Goal: Task Accomplishment & Management: Manage account settings

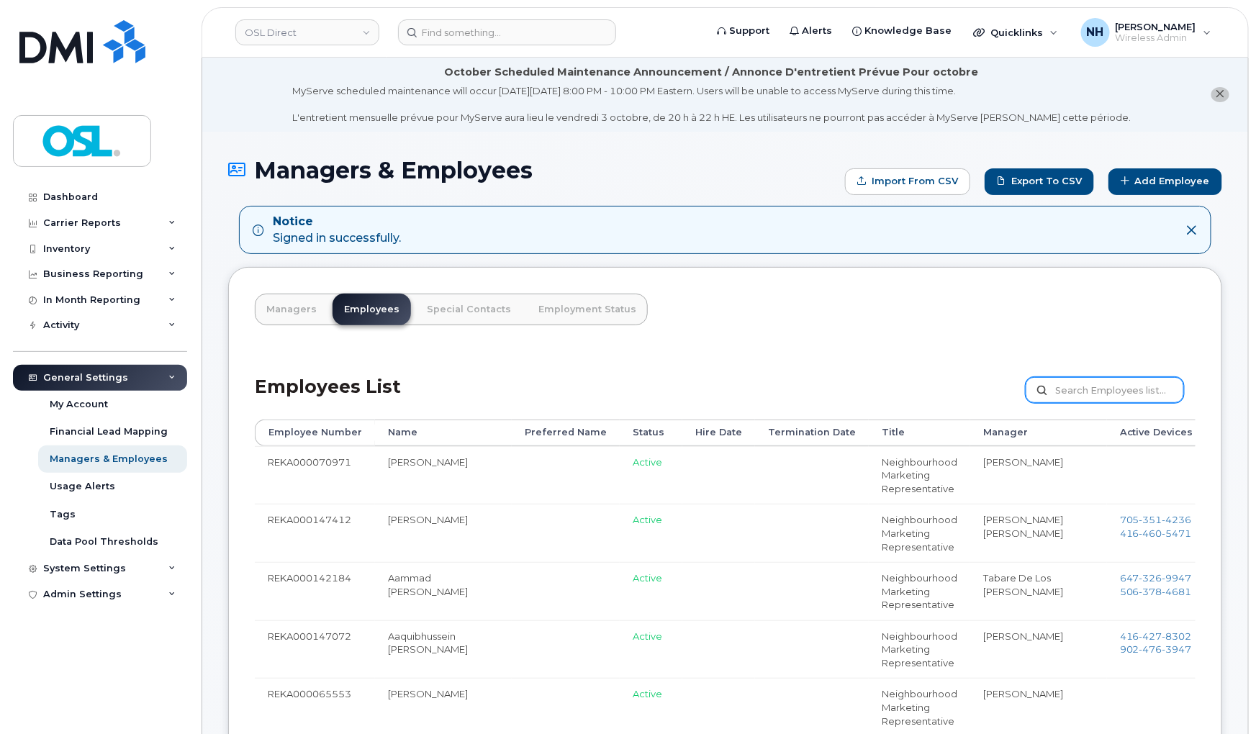
click at [1059, 403] on input "text" at bounding box center [1104, 390] width 158 height 26
paste input "REKA000151754"
type input "REKA000151754"
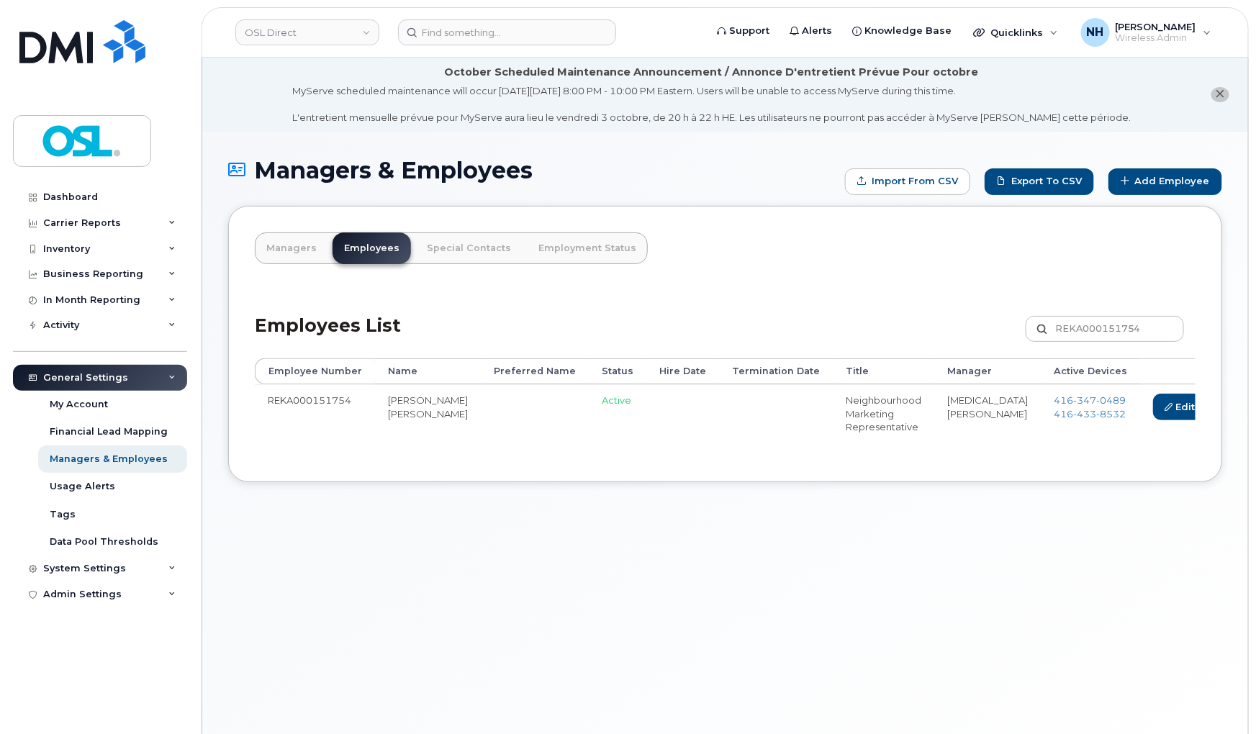
click at [319, 394] on td "REKA000151754" at bounding box center [315, 413] width 120 height 58
copy td "REKA000151754"
click at [492, 23] on input at bounding box center [507, 32] width 218 height 26
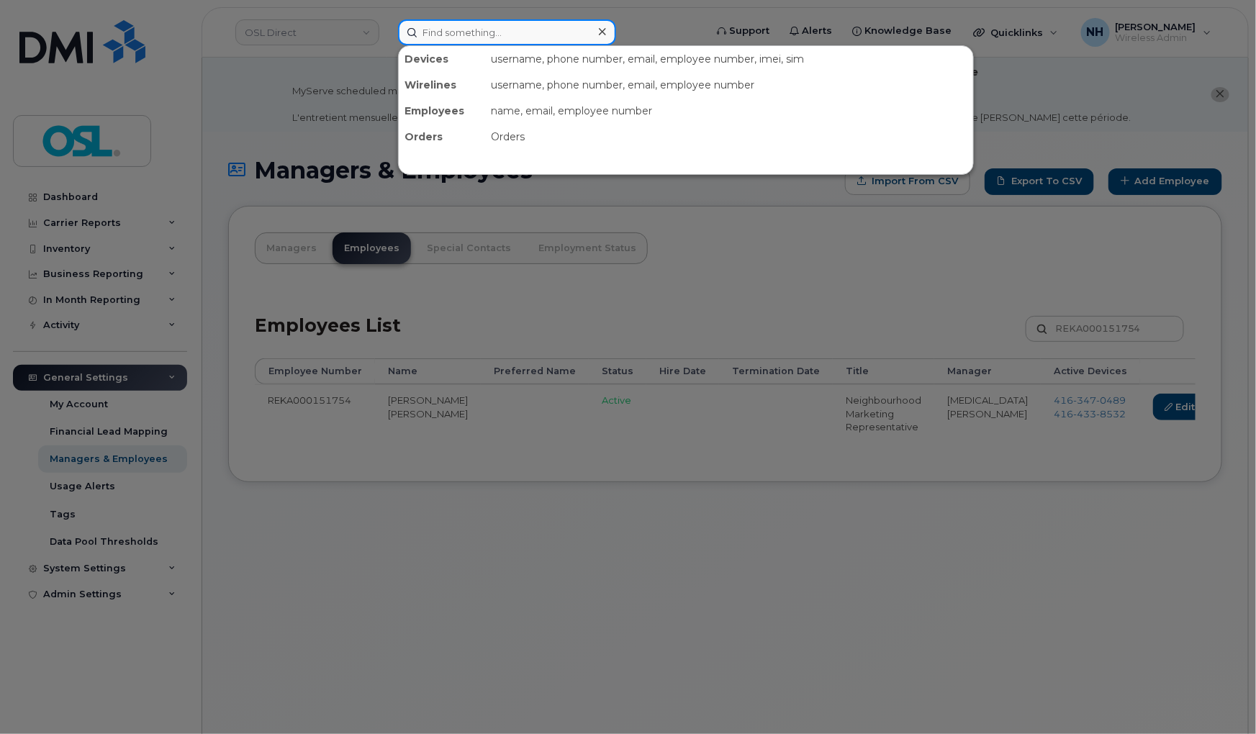
paste input "REKA000151754"
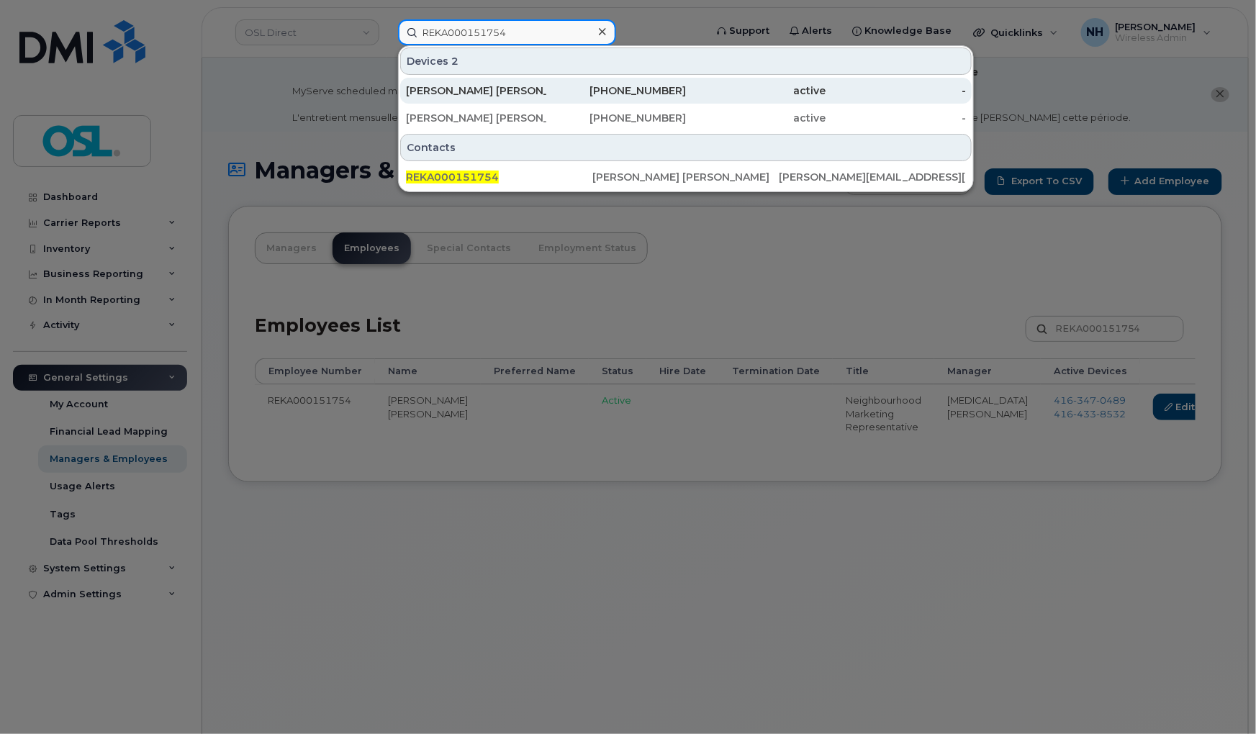
type input "REKA000151754"
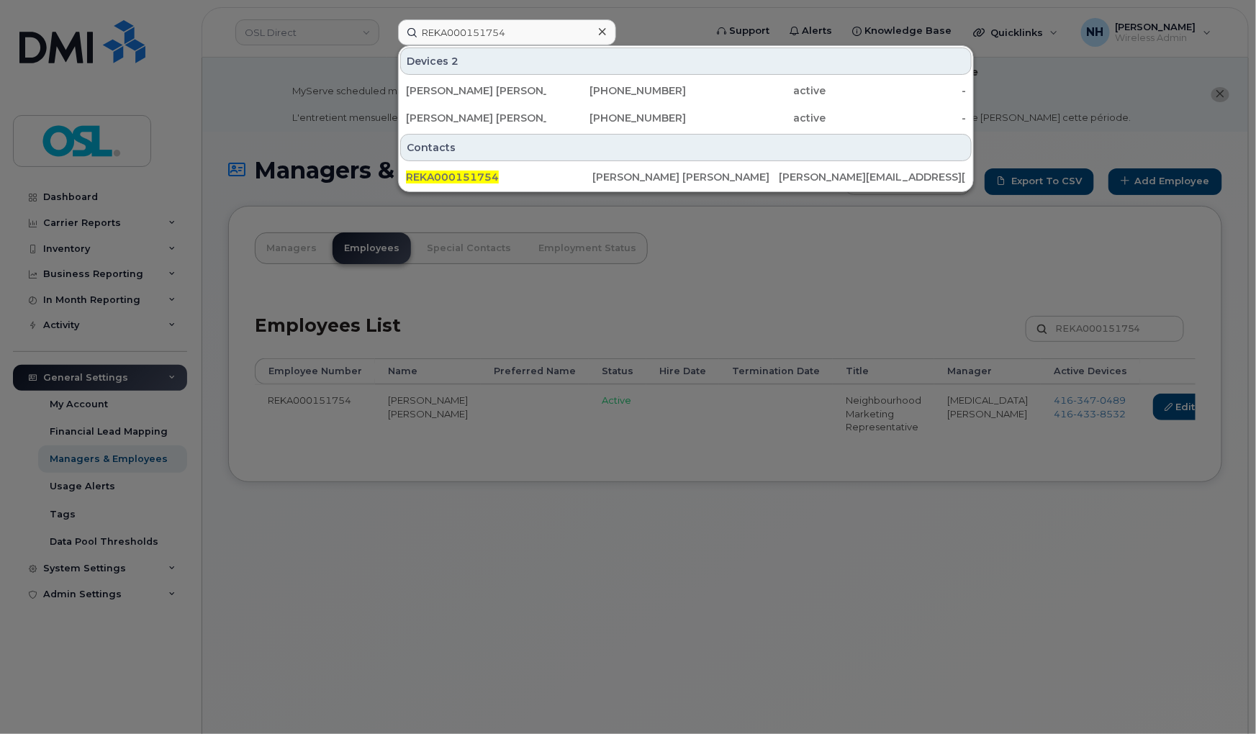
click at [635, 576] on div at bounding box center [628, 367] width 1256 height 734
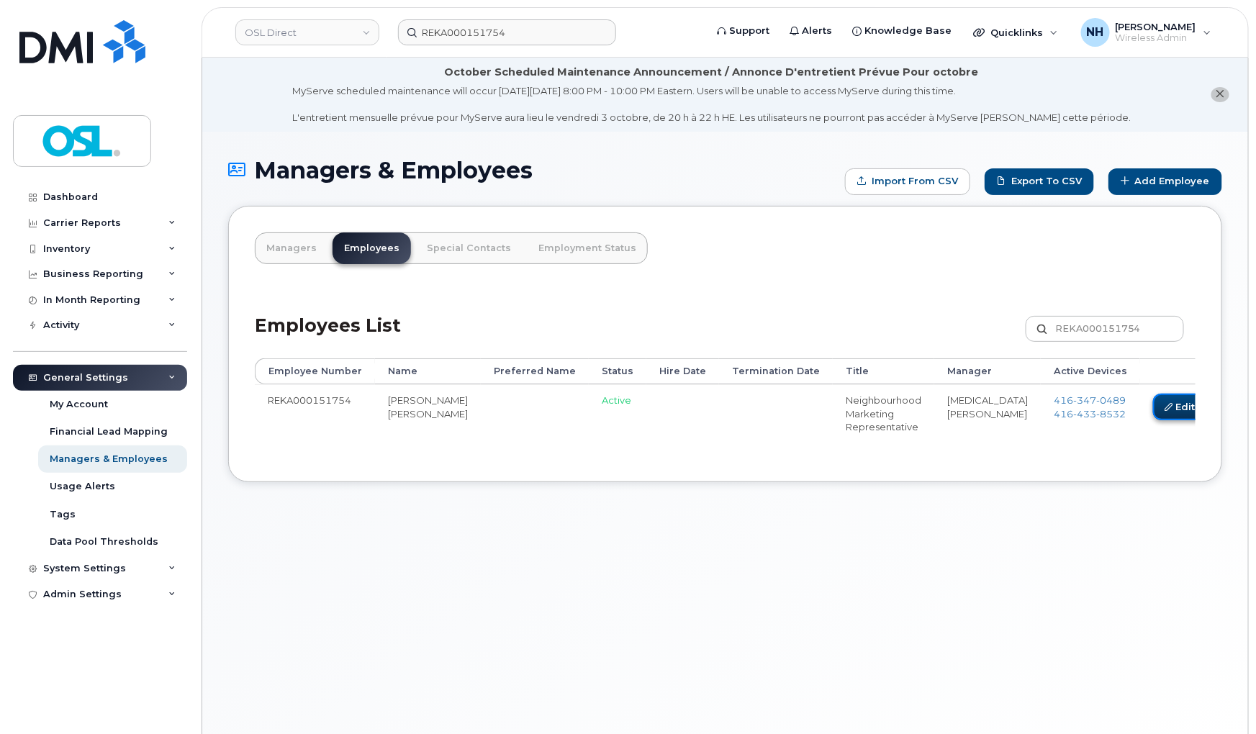
click at [1153, 401] on link "Edit" at bounding box center [1180, 407] width 55 height 27
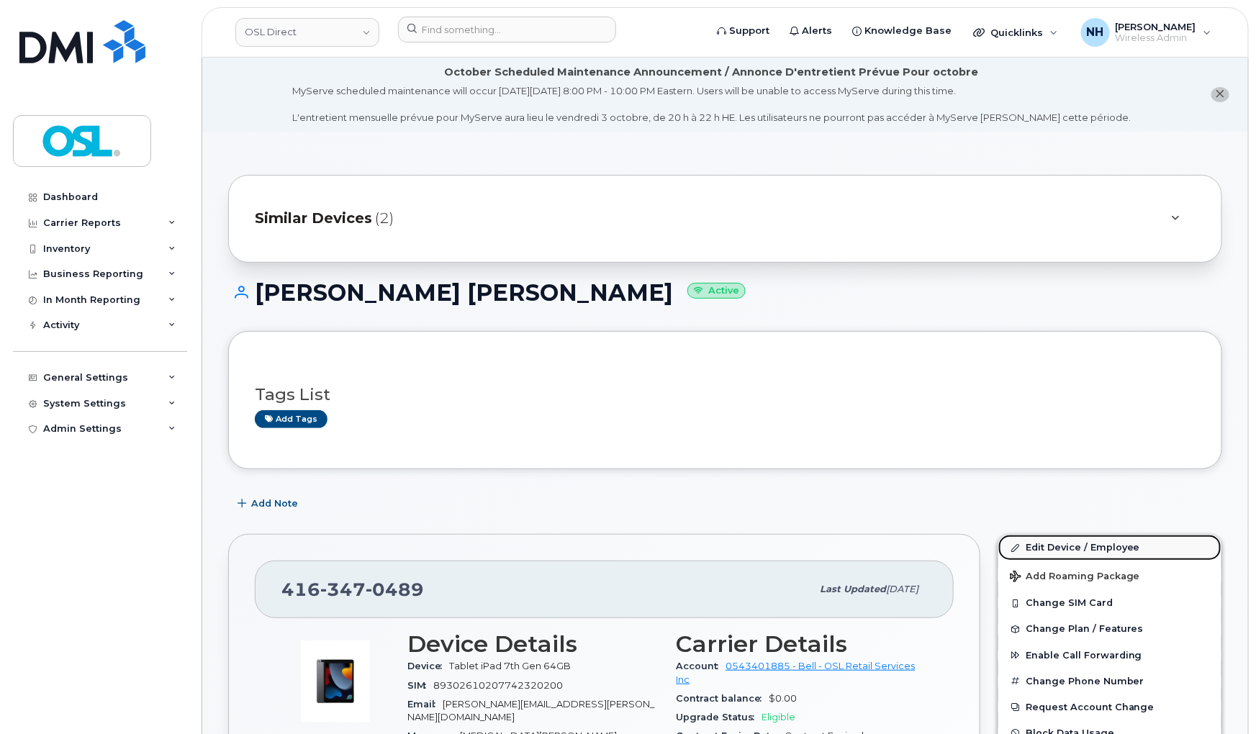
click at [1076, 545] on link "Edit Device / Employee" at bounding box center [1109, 548] width 223 height 26
drag, startPoint x: 1076, startPoint y: 545, endPoint x: 625, endPoint y: 3, distance: 706.0
click at [1076, 543] on link "Edit Device / Employee" at bounding box center [1109, 548] width 223 height 26
click at [1068, 537] on link "Edit Device / Employee" at bounding box center [1109, 548] width 223 height 26
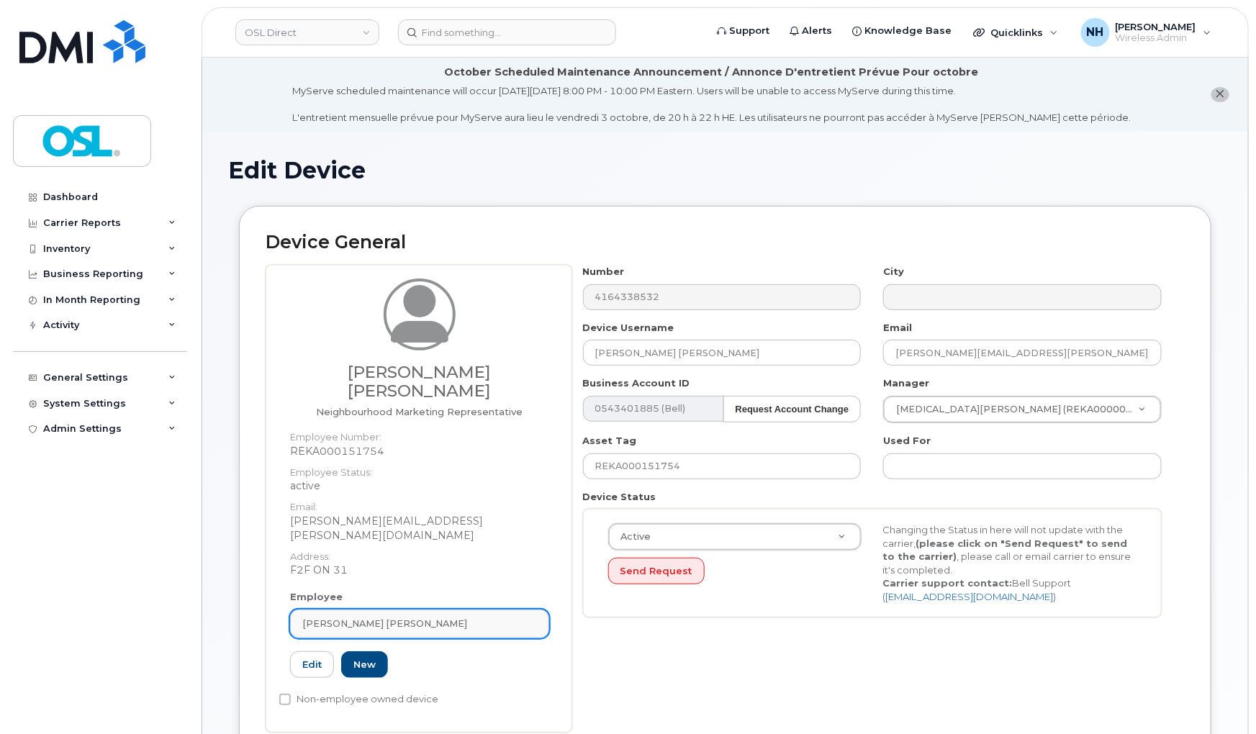
click at [392, 609] on link "[PERSON_NAME] [PERSON_NAME]" at bounding box center [419, 623] width 259 height 29
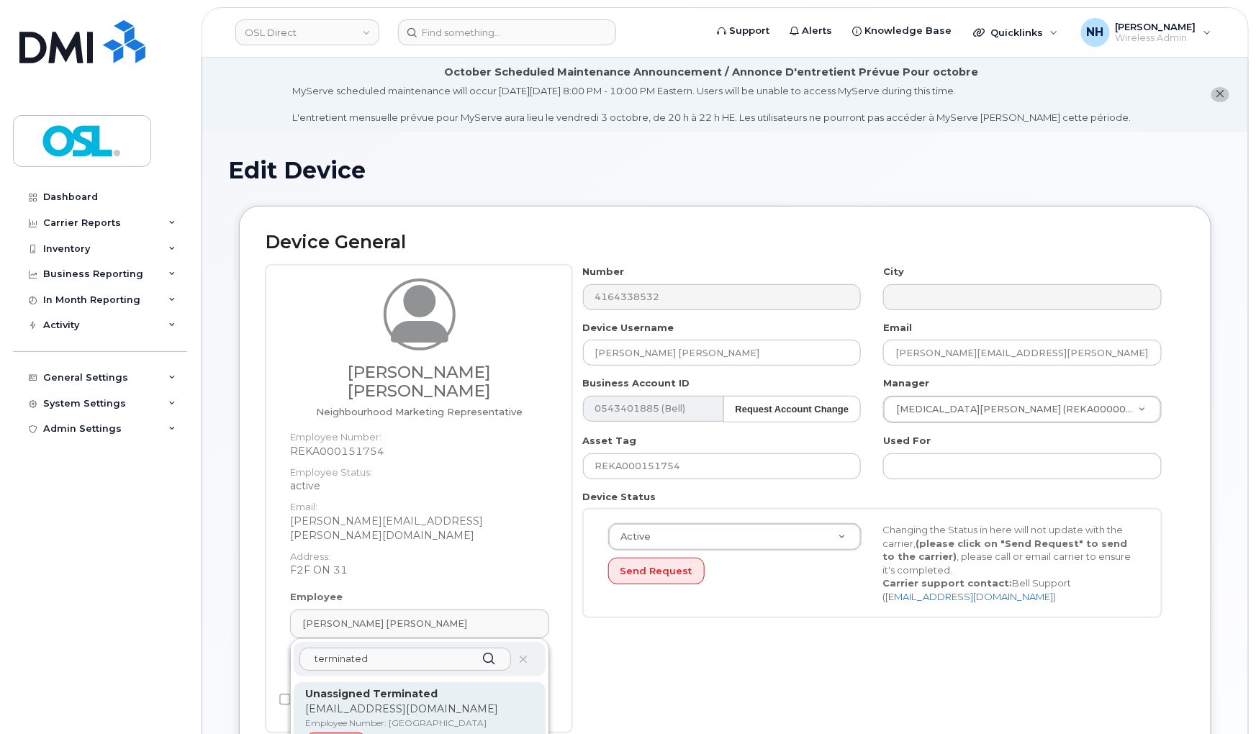
type input "terminated"
click at [391, 717] on p "Employee Number: [GEOGRAPHIC_DATA]" at bounding box center [419, 723] width 229 height 13
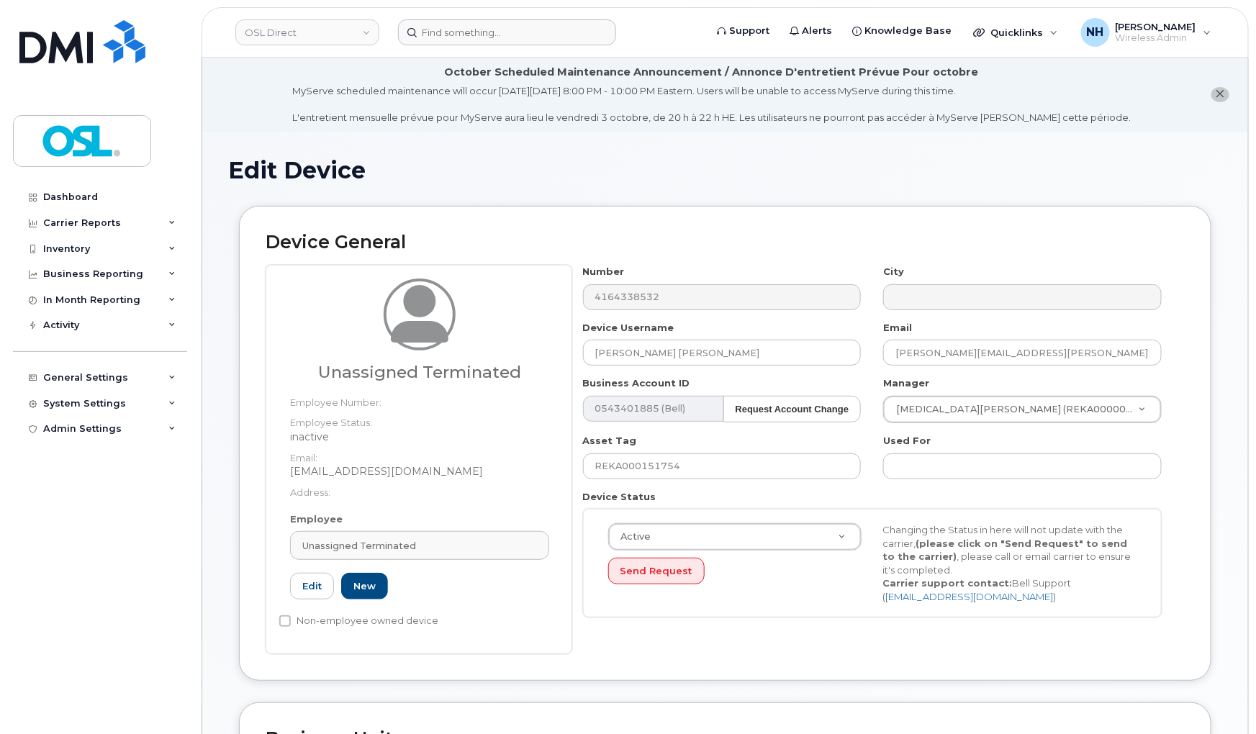
type input "UT"
type input "Unassigned Terminated"
type input "[EMAIL_ADDRESS][DOMAIN_NAME]"
type input "4117510"
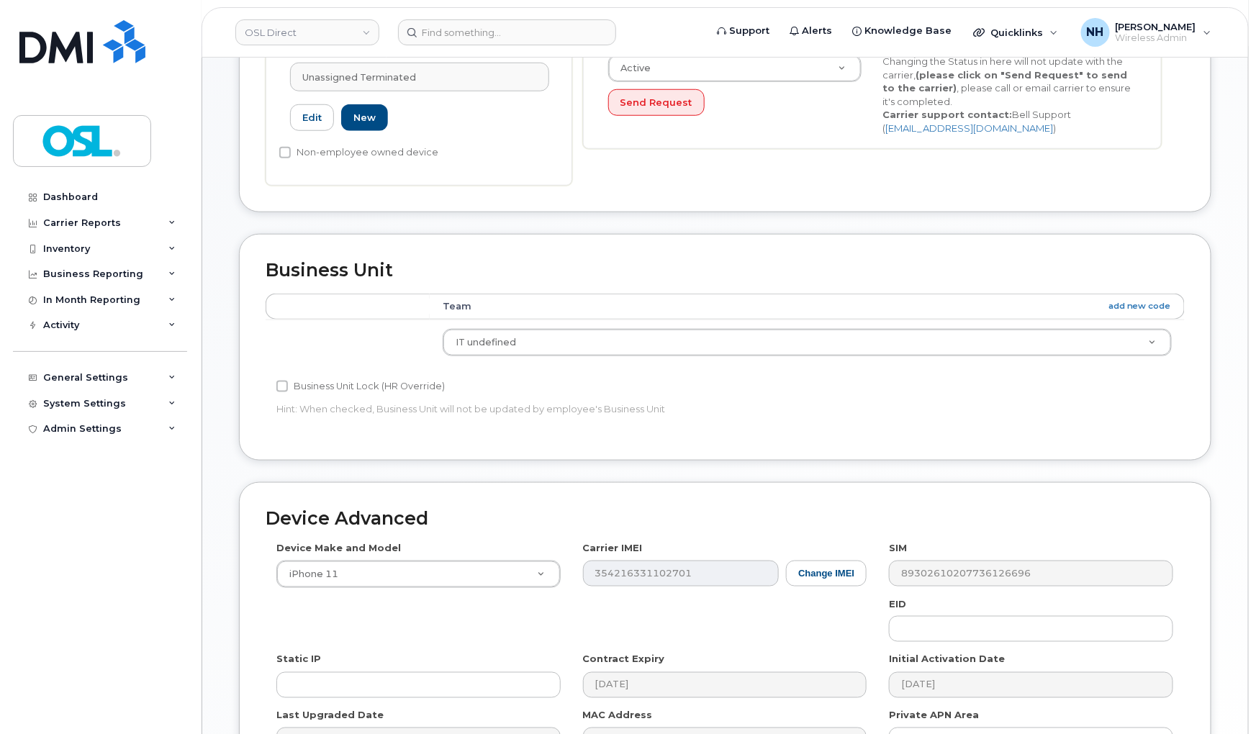
scroll to position [559, 0]
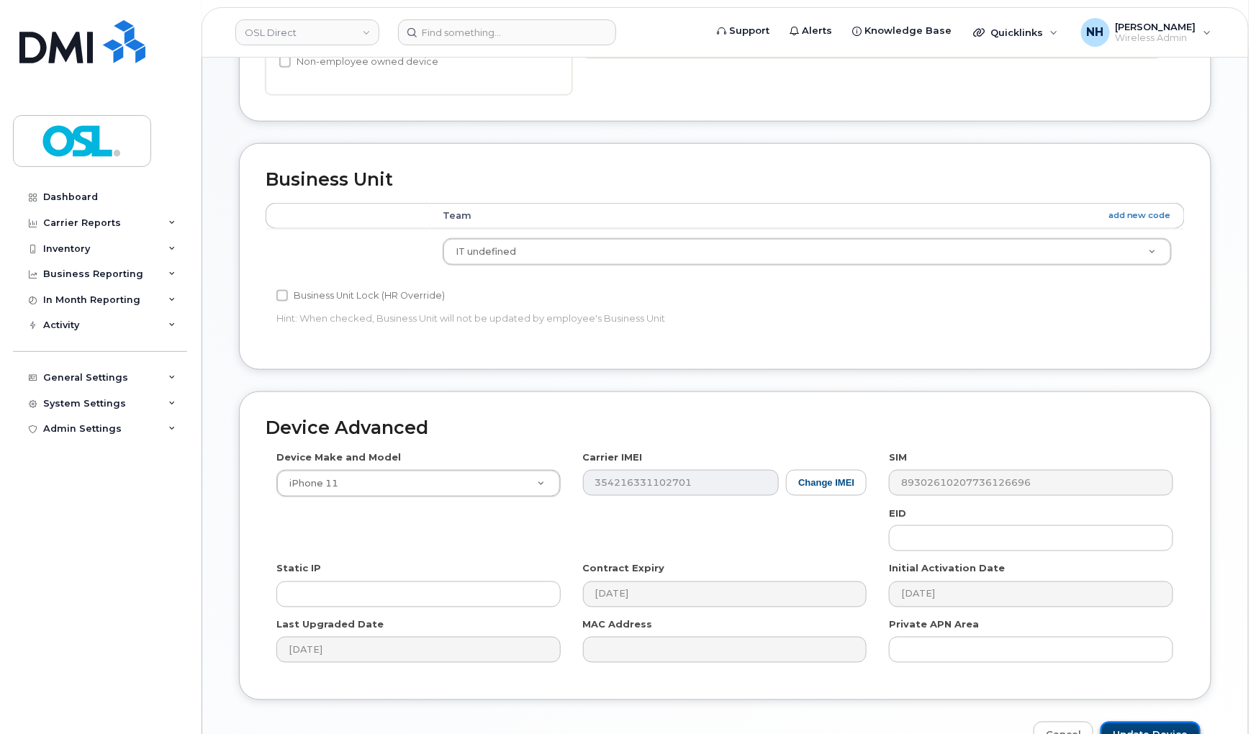
click at [1155, 723] on input "Update Device" at bounding box center [1150, 735] width 100 height 27
type input "Saving..."
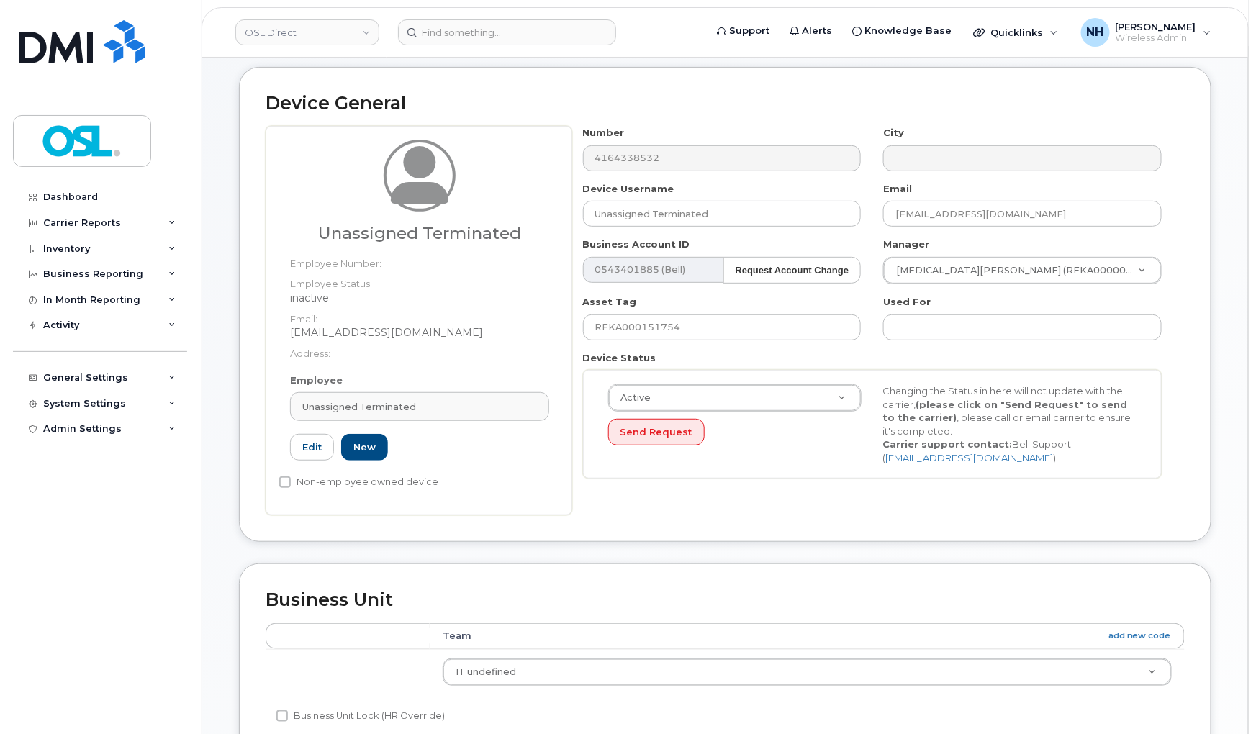
scroll to position [0, 0]
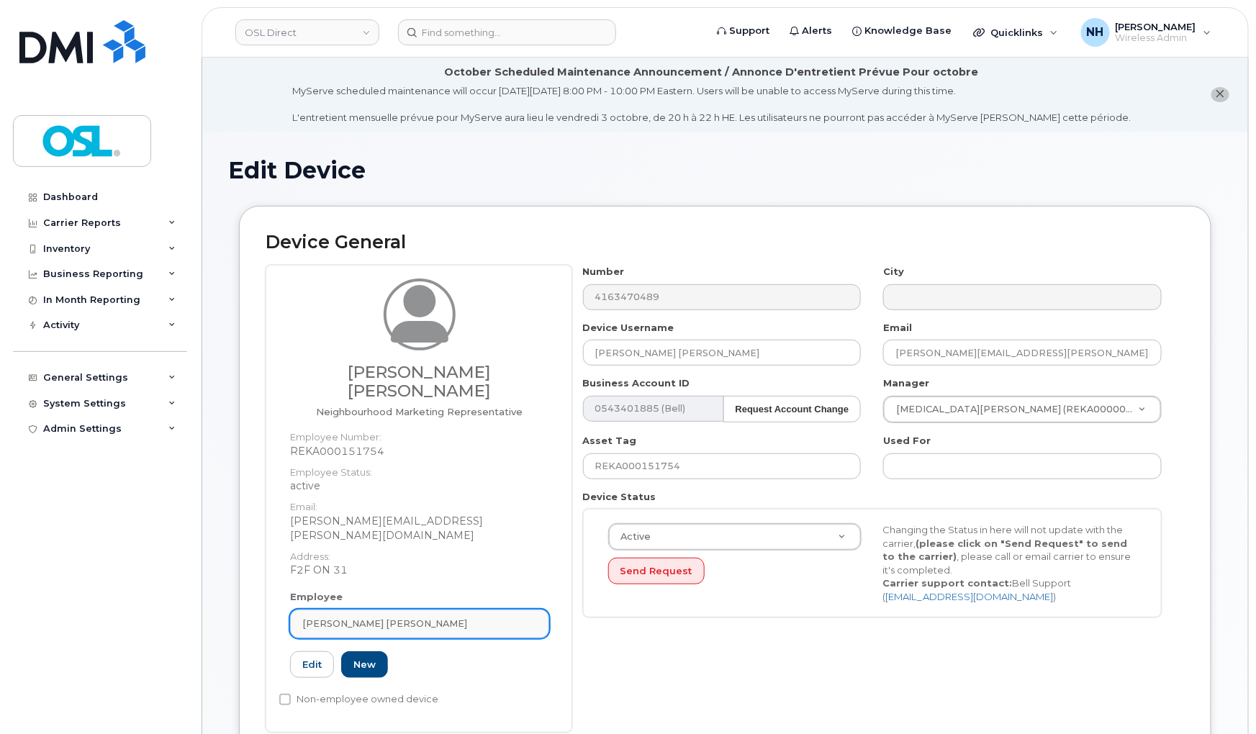
click at [407, 617] on span "[PERSON_NAME] [PERSON_NAME]" at bounding box center [384, 624] width 165 height 14
click at [401, 617] on span "[PERSON_NAME] [PERSON_NAME]" at bounding box center [384, 624] width 165 height 14
click at [397, 617] on span "[PERSON_NAME] [PERSON_NAME]" at bounding box center [384, 624] width 165 height 14
click at [378, 617] on span "[PERSON_NAME] [PERSON_NAME]" at bounding box center [384, 624] width 165 height 14
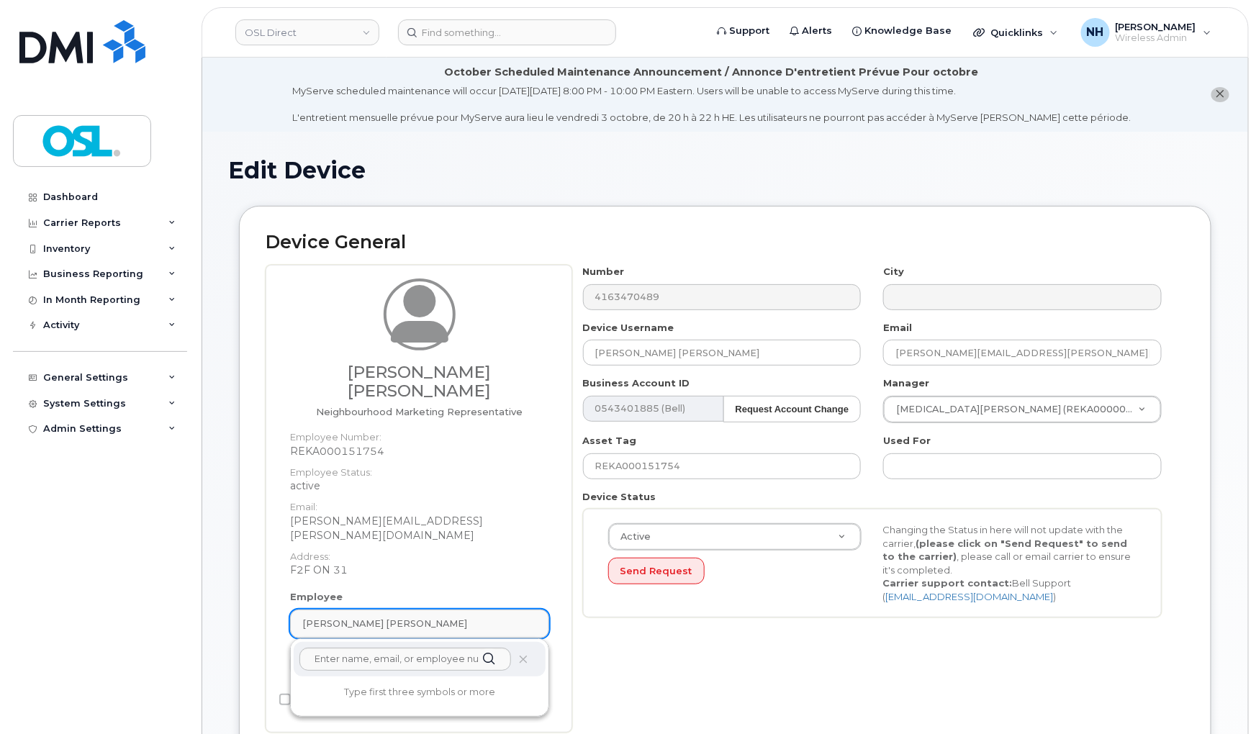
click at [407, 617] on span "[PERSON_NAME] [PERSON_NAME]" at bounding box center [384, 624] width 165 height 14
type input "termi"
click at [347, 686] on p "Unassigned Terminated" at bounding box center [419, 693] width 229 height 15
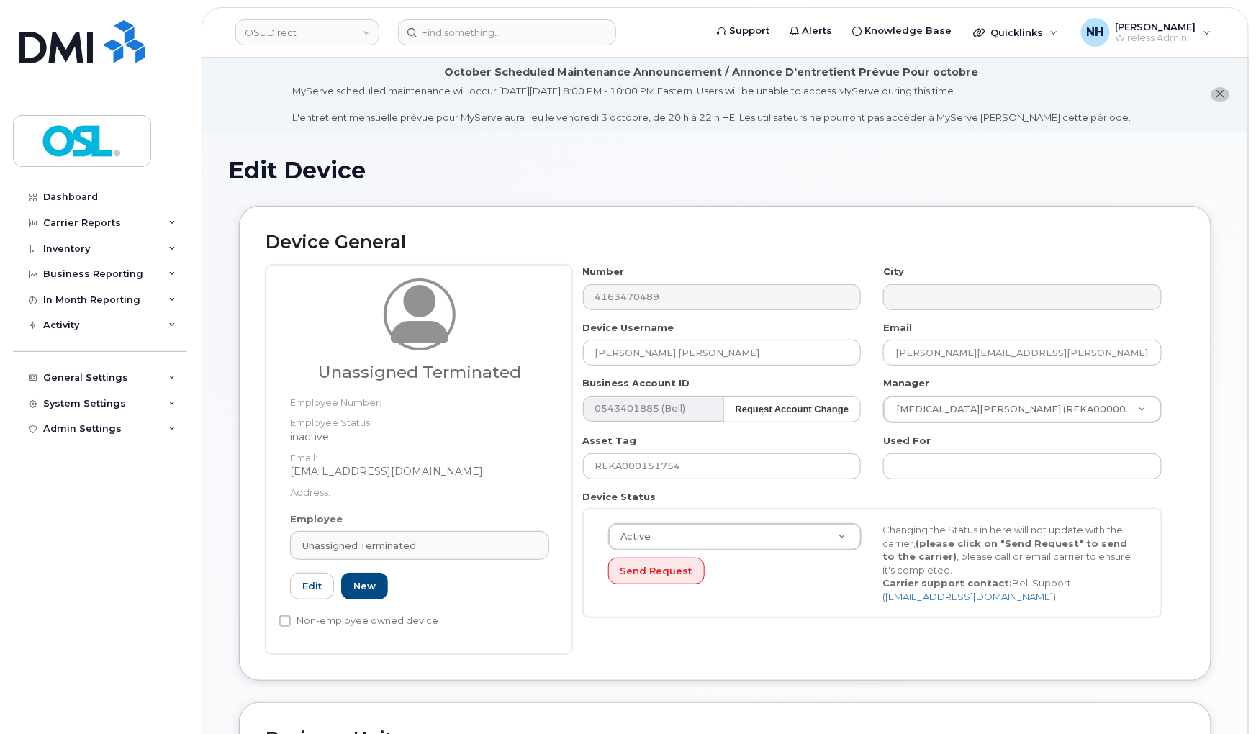
type input "UT"
type input "Unassigned Terminated"
type input "support_2@osldirect.com"
type input "4117510"
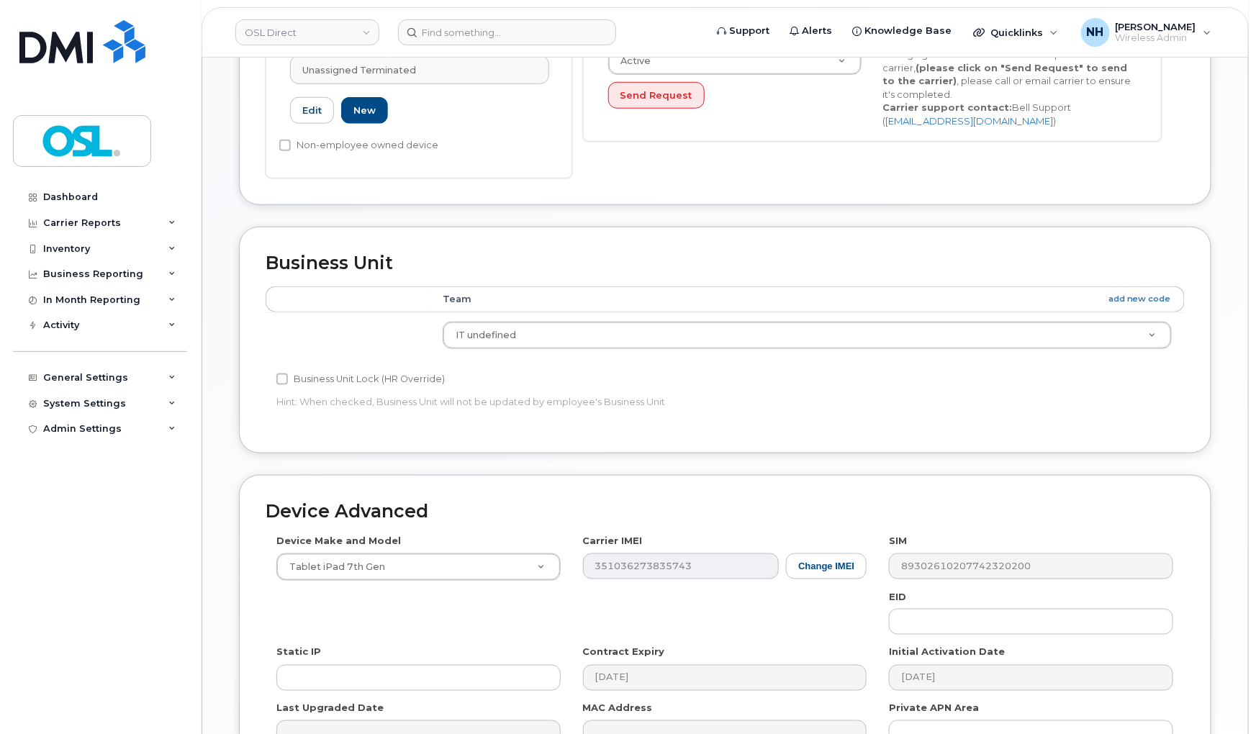
scroll to position [646, 0]
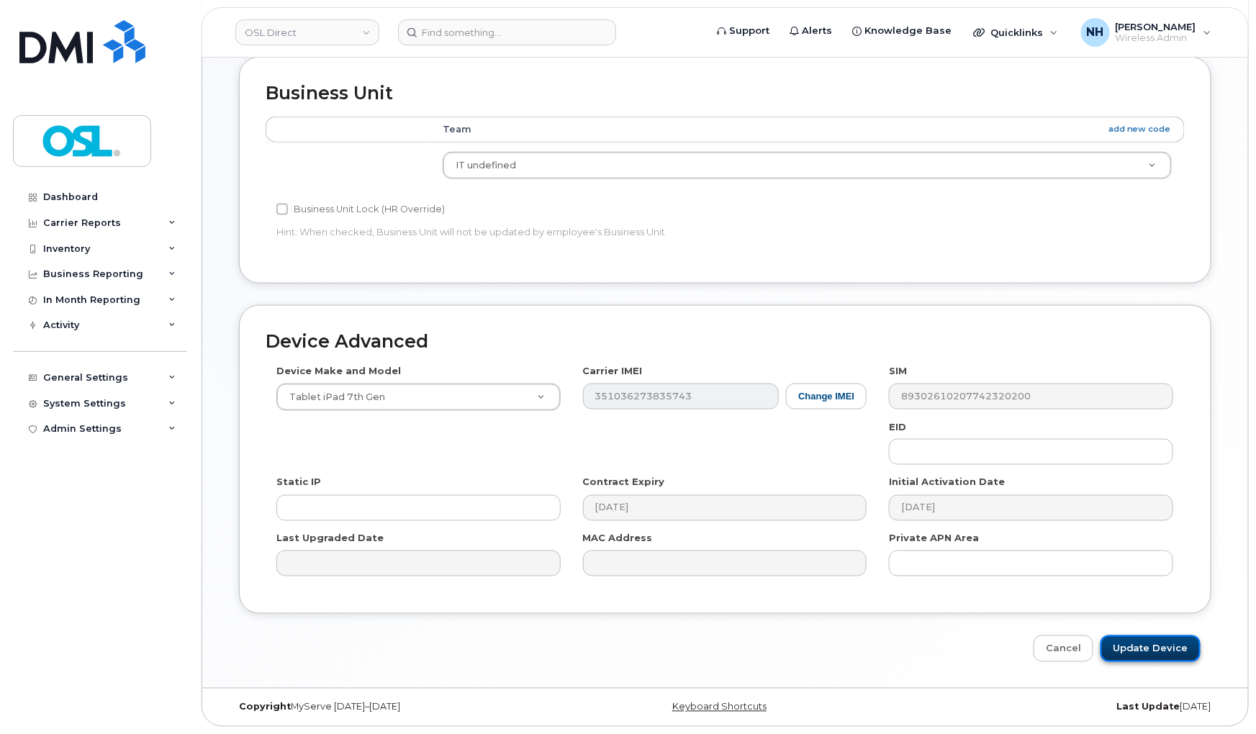
click at [1149, 648] on input "Update Device" at bounding box center [1150, 648] width 100 height 27
type input "Saving..."
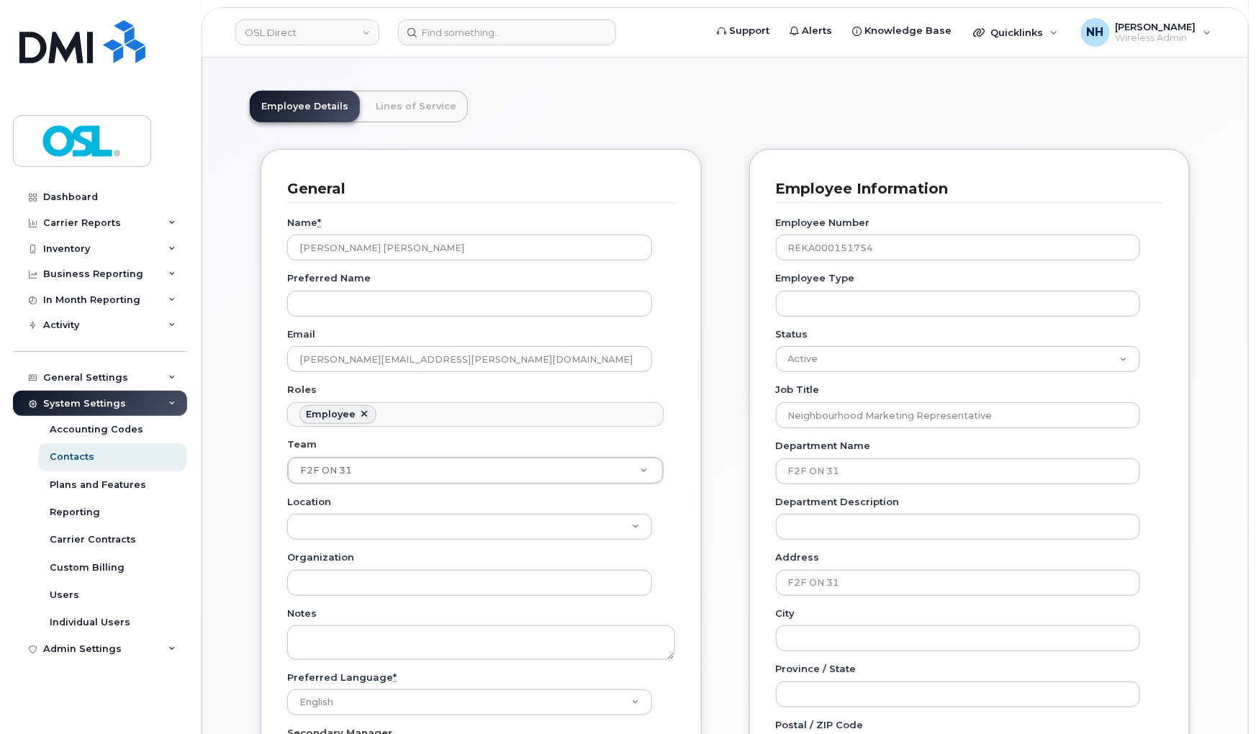
scroll to position [399, 0]
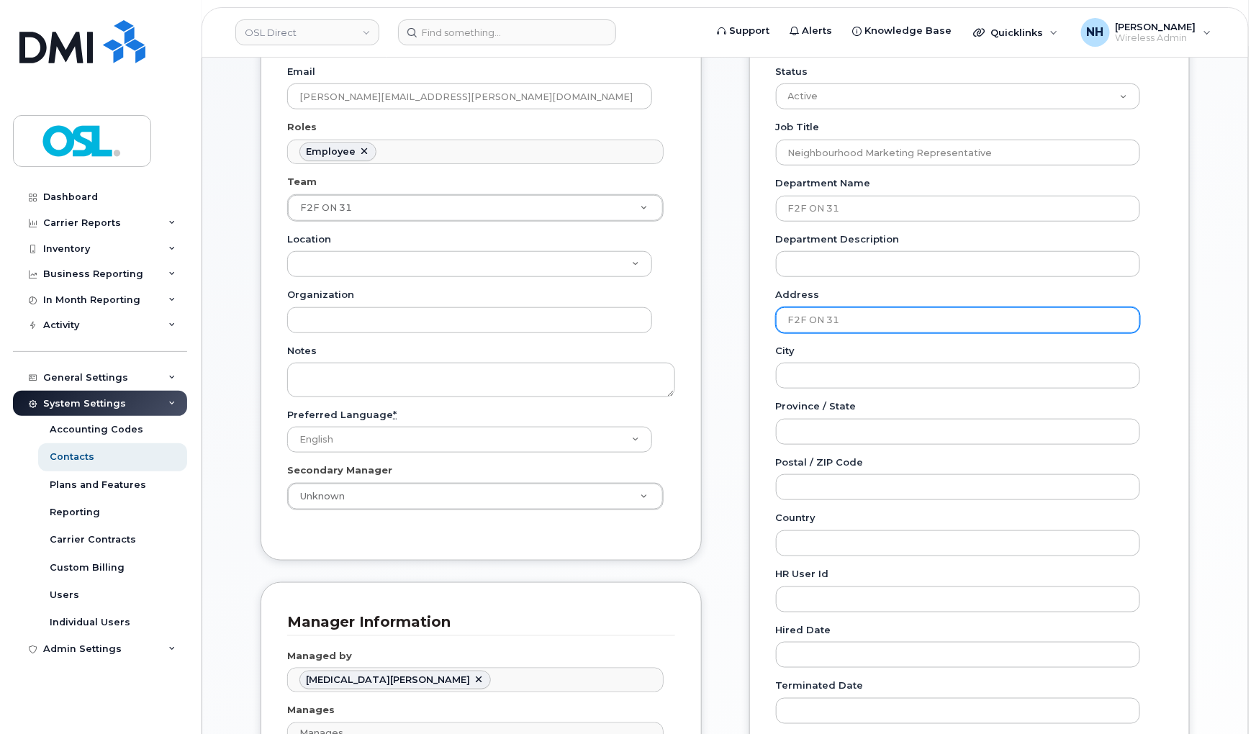
click at [888, 315] on input "F2F ON 31" at bounding box center [958, 320] width 365 height 26
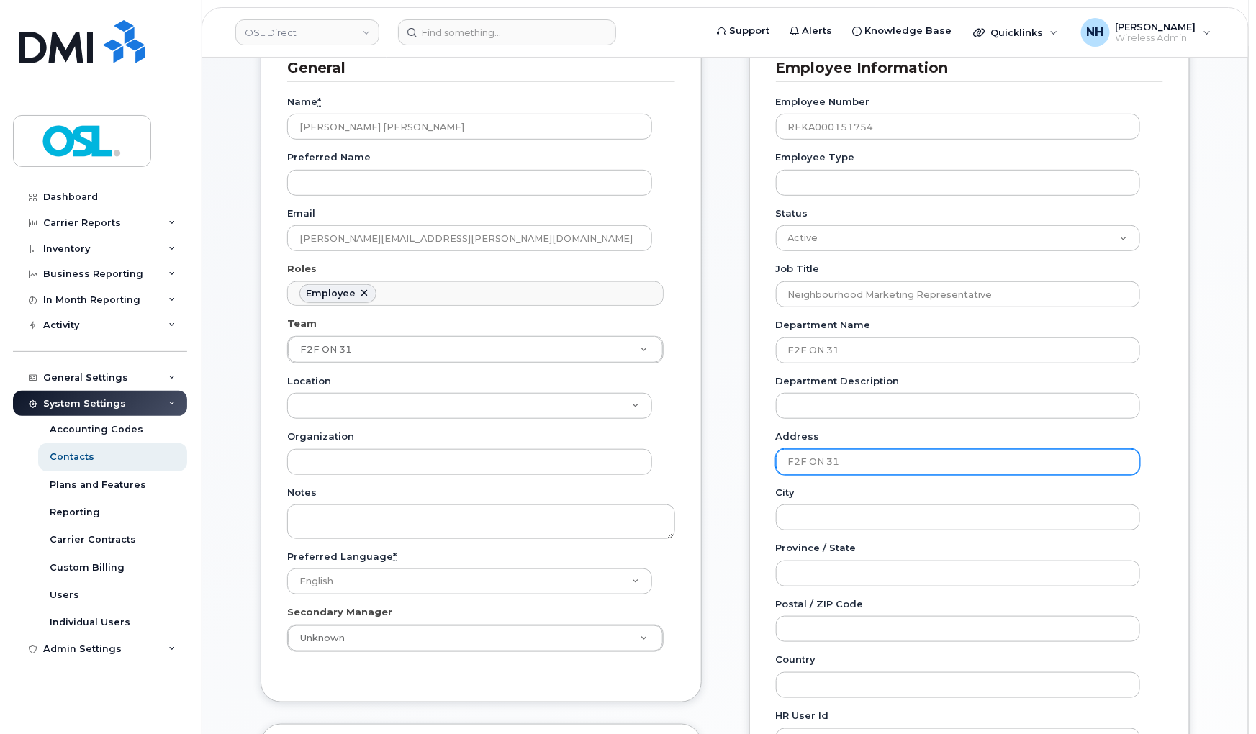
scroll to position [0, 0]
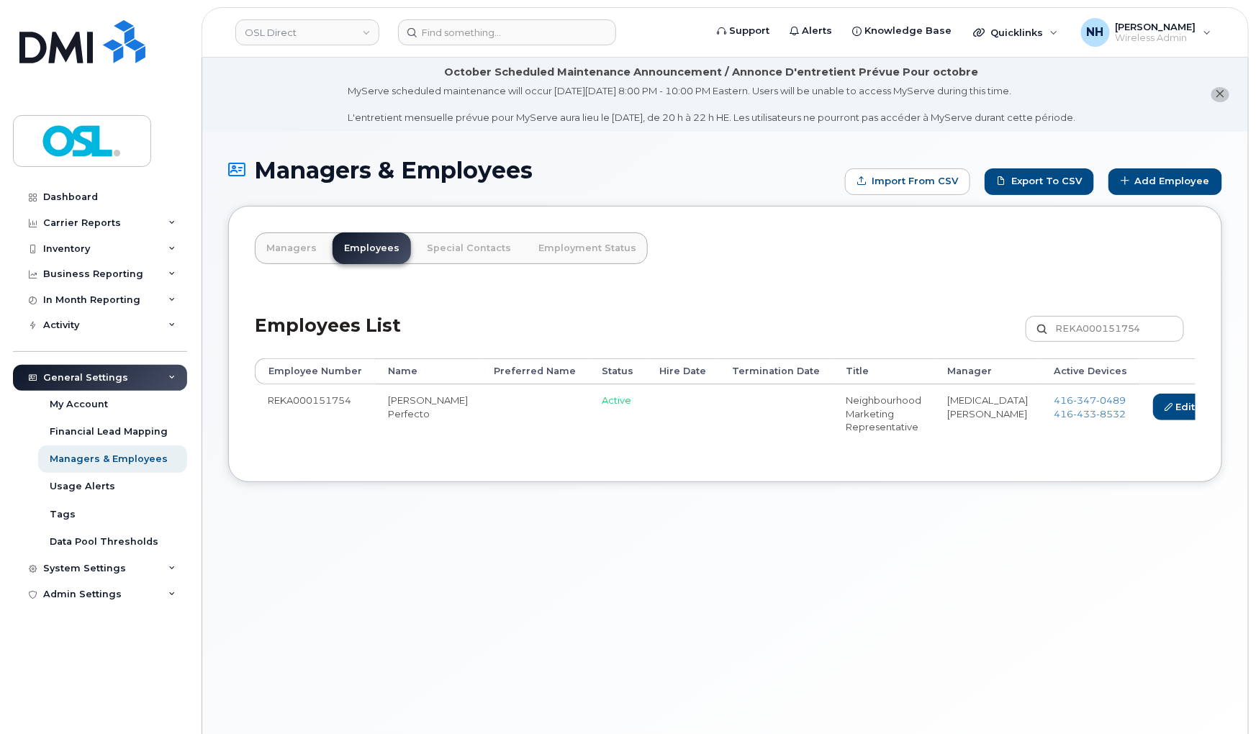
click at [1166, 435] on td "Edit [GEOGRAPHIC_DATA]" at bounding box center [1217, 413] width 155 height 58
click at [1171, 440] on td "Edit [GEOGRAPHIC_DATA]" at bounding box center [1217, 413] width 155 height 58
click at [1213, 419] on link "Delete" at bounding box center [1247, 407] width 69 height 27
